Goal: Navigation & Orientation: Find specific page/section

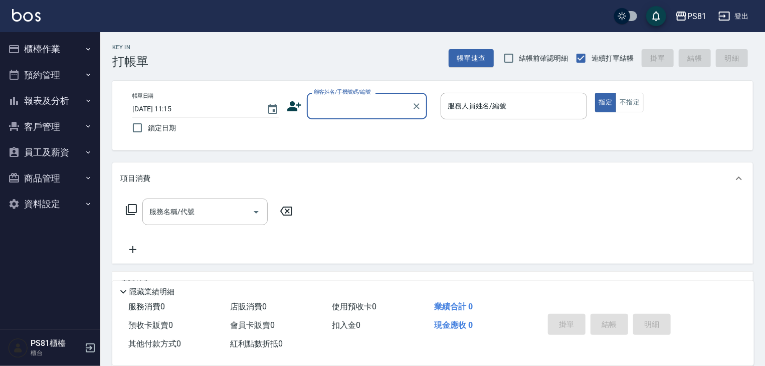
click at [68, 105] on button "報表及分析" at bounding box center [50, 101] width 92 height 26
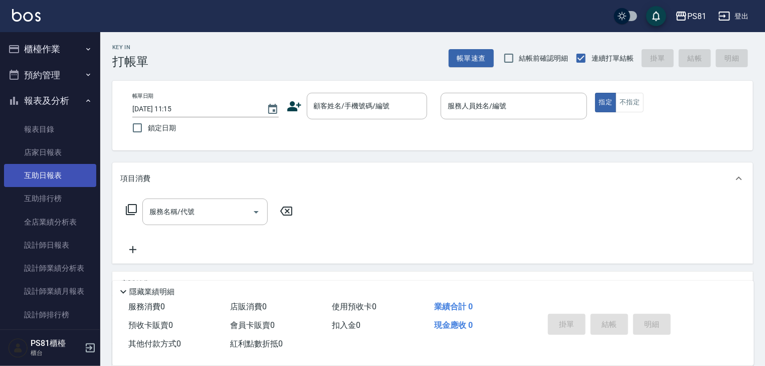
click at [68, 171] on link "互助日報表" at bounding box center [50, 175] width 92 height 23
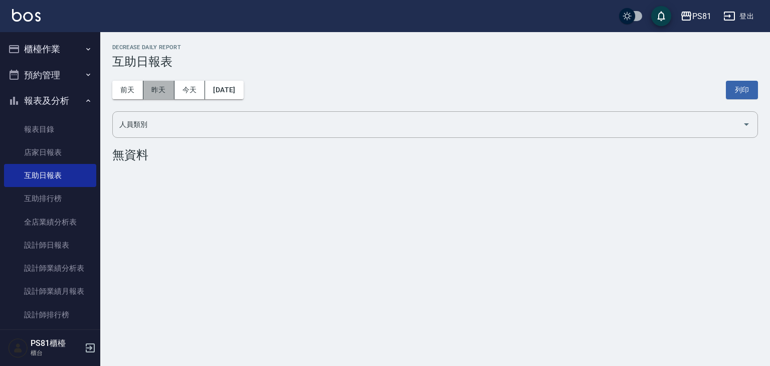
click at [157, 91] on button "昨天" at bounding box center [158, 90] width 31 height 19
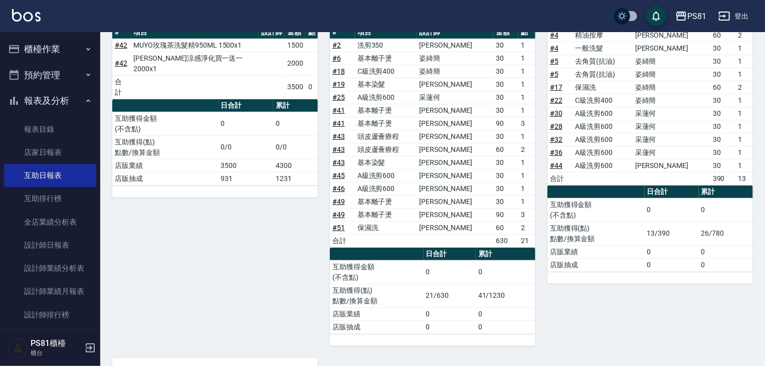
scroll to position [100, 0]
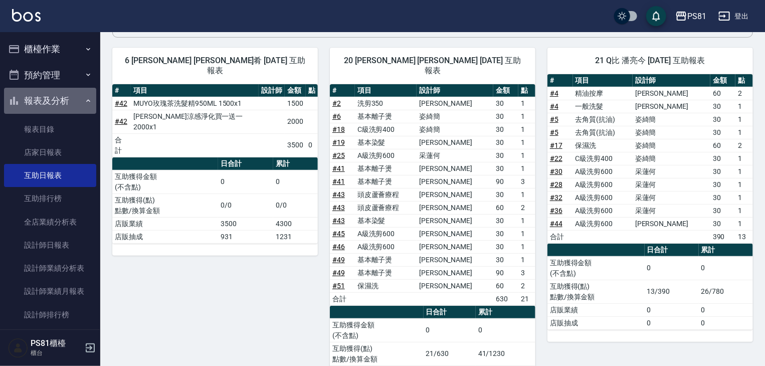
click at [62, 99] on button "報表及分析" at bounding box center [50, 101] width 92 height 26
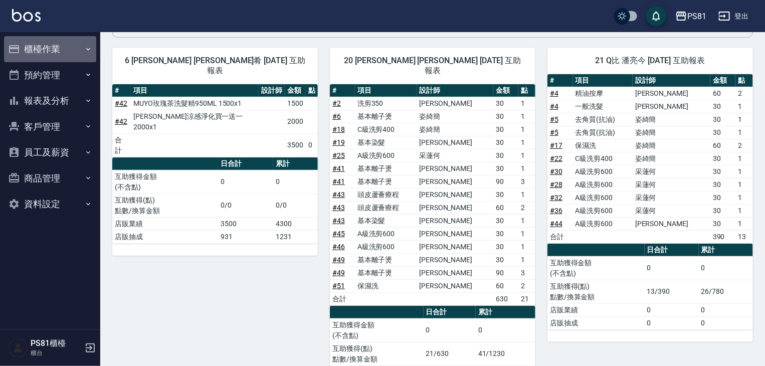
click at [50, 41] on button "櫃檯作業" at bounding box center [50, 49] width 92 height 26
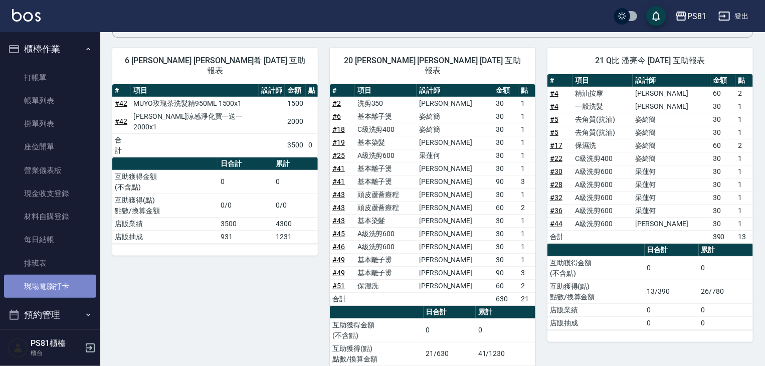
click at [63, 289] on link "現場電腦打卡" at bounding box center [50, 286] width 92 height 23
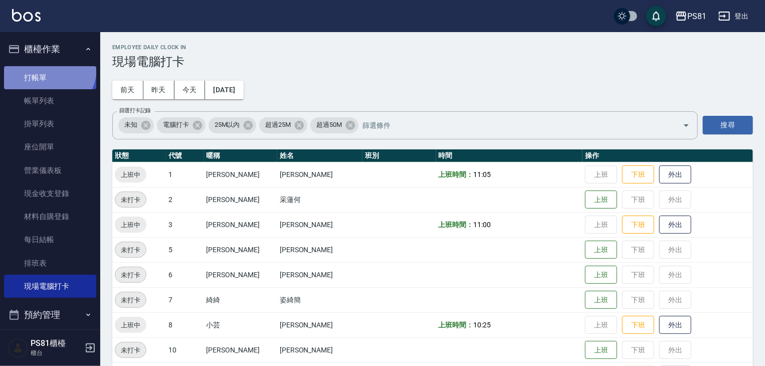
click at [48, 68] on link "打帳單" at bounding box center [50, 77] width 92 height 23
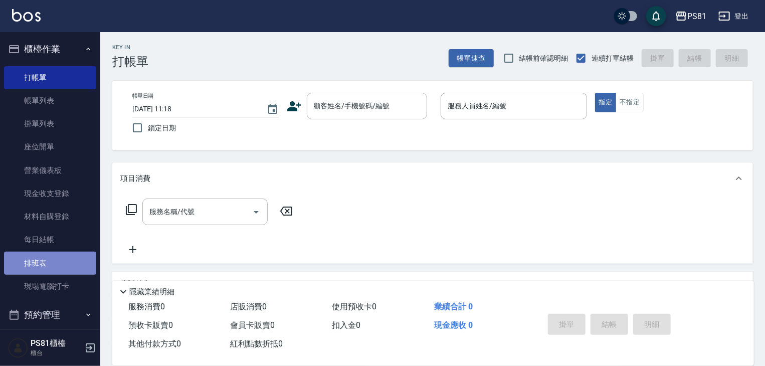
click at [58, 255] on link "排班表" at bounding box center [50, 263] width 92 height 23
